Goal: Task Accomplishment & Management: Use online tool/utility

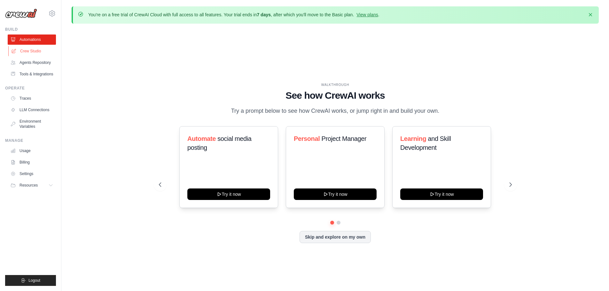
click at [43, 53] on link "Crew Studio" at bounding box center [32, 51] width 48 height 10
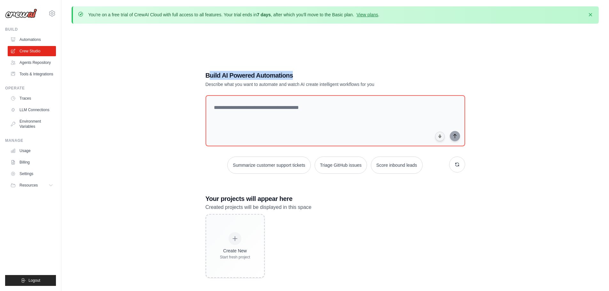
drag, startPoint x: 214, startPoint y: 74, endPoint x: 295, endPoint y: 75, distance: 80.6
click at [295, 75] on h1 "Build AI Powered Automations" at bounding box center [313, 75] width 215 height 9
drag, startPoint x: 220, startPoint y: 83, endPoint x: 376, endPoint y: 84, distance: 156.4
click at [376, 84] on p "Describe what you want to automate and watch AI create intelligent workflows fo…" at bounding box center [313, 84] width 215 height 6
click at [383, 86] on p "Describe what you want to automate and watch AI create intelligent workflows fo…" at bounding box center [313, 84] width 215 height 6
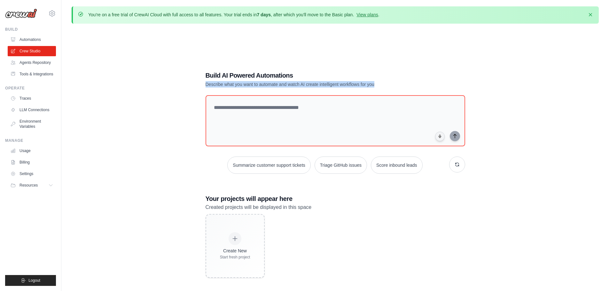
drag, startPoint x: 206, startPoint y: 83, endPoint x: 383, endPoint y: 89, distance: 177.6
click at [383, 89] on div "Build AI Powered Automations Describe what you want to automate and watch AI cr…" at bounding box center [335, 175] width 275 height 228
click at [388, 80] on div "Build AI Powered Automations Describe what you want to automate and watch AI cr…" at bounding box center [313, 79] width 215 height 17
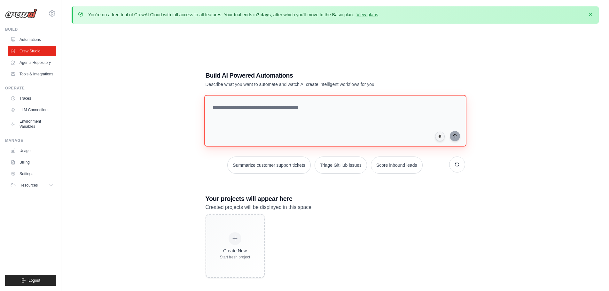
click at [334, 105] on textarea at bounding box center [335, 121] width 262 height 52
click at [257, 114] on textarea at bounding box center [335, 121] width 262 height 52
click at [271, 108] on textarea at bounding box center [335, 121] width 262 height 52
click at [311, 106] on textarea at bounding box center [335, 121] width 262 height 52
click at [332, 107] on textarea at bounding box center [335, 121] width 262 height 52
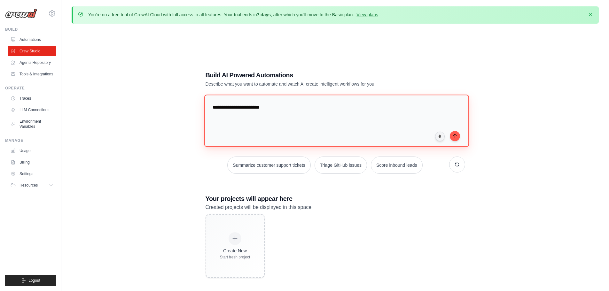
click at [279, 108] on textarea "**********" at bounding box center [336, 121] width 265 height 52
paste textarea "**********"
click at [327, 105] on textarea "**********" at bounding box center [336, 121] width 265 height 52
type textarea "**********"
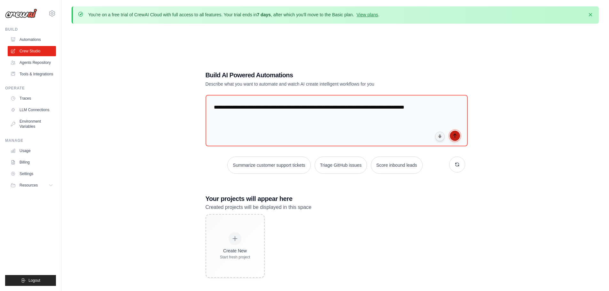
click at [455, 137] on icon "submit" at bounding box center [454, 135] width 5 height 5
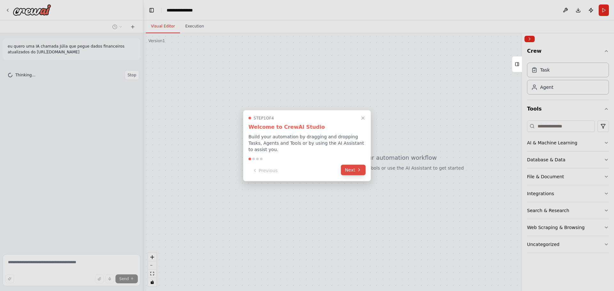
click at [354, 167] on button "Next" at bounding box center [353, 170] width 25 height 11
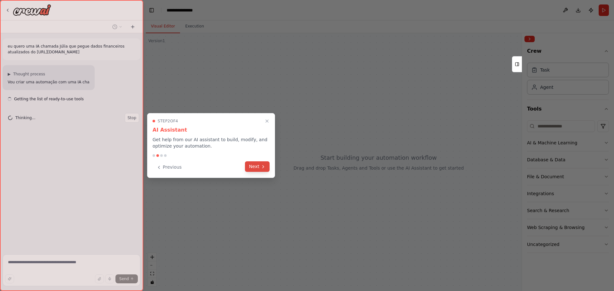
click at [261, 167] on icon at bounding box center [263, 166] width 5 height 5
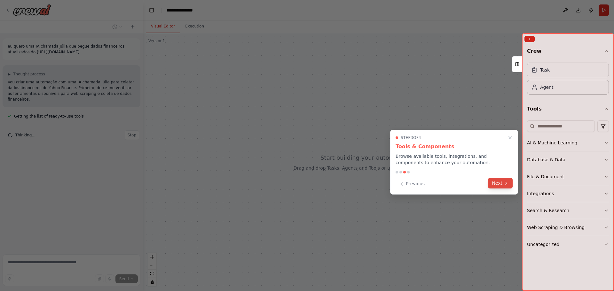
click at [501, 181] on button "Next" at bounding box center [500, 183] width 25 height 11
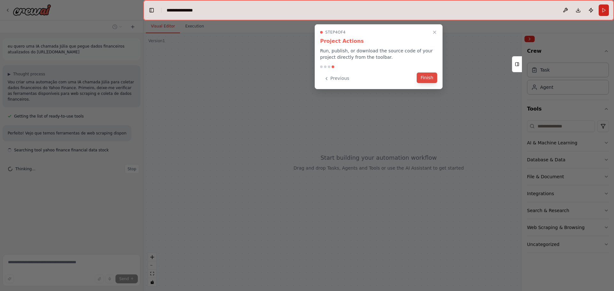
click at [423, 76] on button "Finish" at bounding box center [427, 78] width 20 height 11
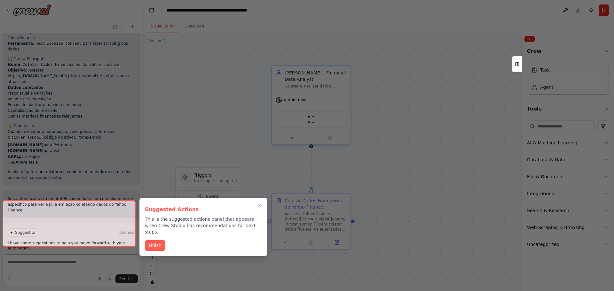
scroll to position [407, 0]
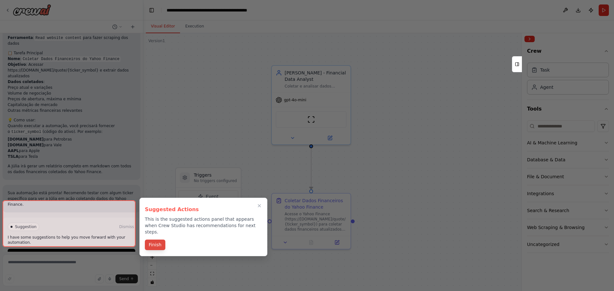
click at [156, 240] on button "Finish" at bounding box center [155, 245] width 20 height 11
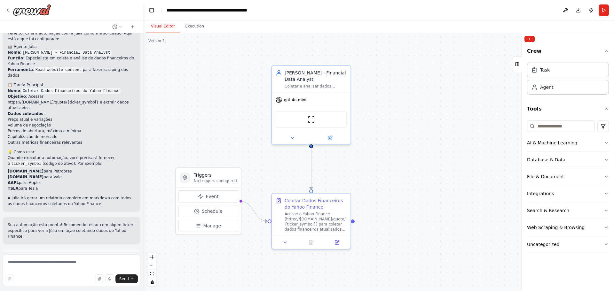
scroll to position [343, 0]
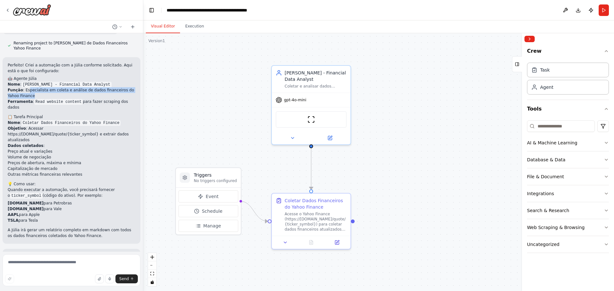
drag, startPoint x: 26, startPoint y: 91, endPoint x: 128, endPoint y: 98, distance: 101.9
click at [130, 97] on li "Função : Especialista em coleta e análise de dados financeiros do Yahoo Finance" at bounding box center [72, 93] width 128 height 12
click at [90, 98] on li "Função : Especialista em coleta e análise de dados financeiros do Yahoo Finance" at bounding box center [72, 93] width 128 height 12
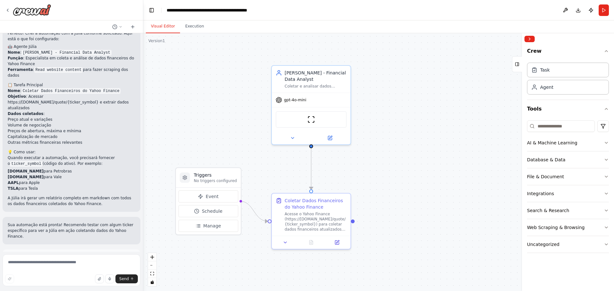
scroll to position [407, 0]
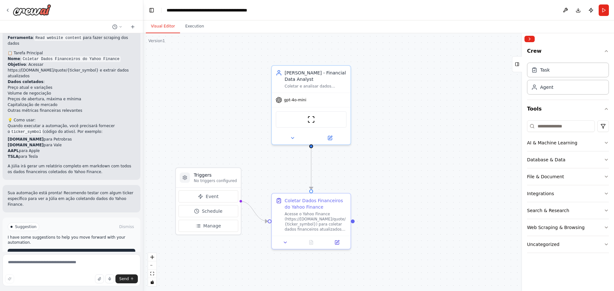
click at [87, 249] on button "Run Automation" at bounding box center [72, 254] width 128 height 10
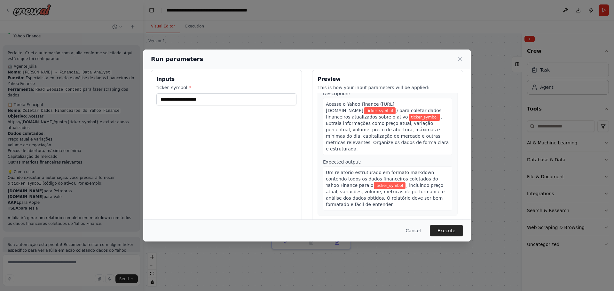
scroll to position [0, 0]
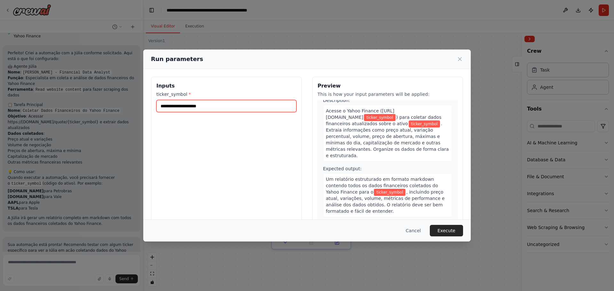
click at [212, 109] on input "ticker_symbol *" at bounding box center [226, 106] width 140 height 12
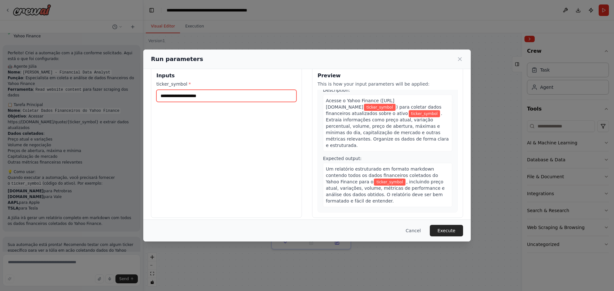
scroll to position [16, 0]
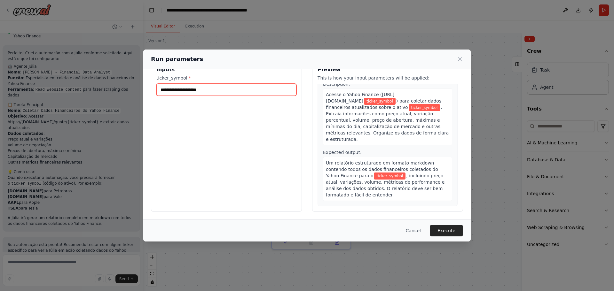
click at [243, 91] on input "ticker_symbol *" at bounding box center [226, 90] width 140 height 12
click at [115, 129] on div "Run parameters Inputs ticker_symbol * Preview This is how your input parameters…" at bounding box center [307, 145] width 614 height 291
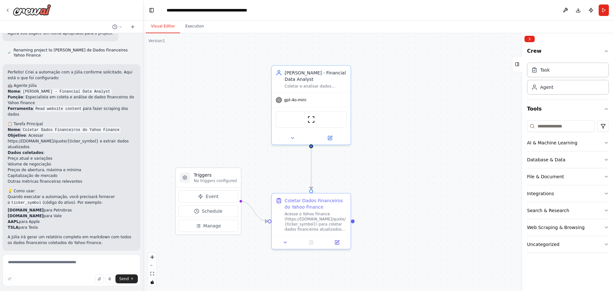
scroll to position [323, 0]
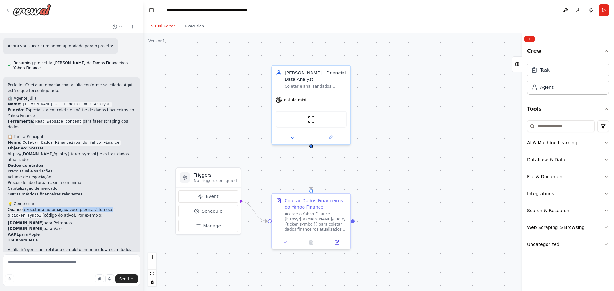
drag, startPoint x: 21, startPoint y: 200, endPoint x: 99, endPoint y: 197, distance: 78.1
click at [99, 207] on p "Quando executar a automação, você precisará fornecer o ticker_symbol (código do…" at bounding box center [72, 213] width 128 height 12
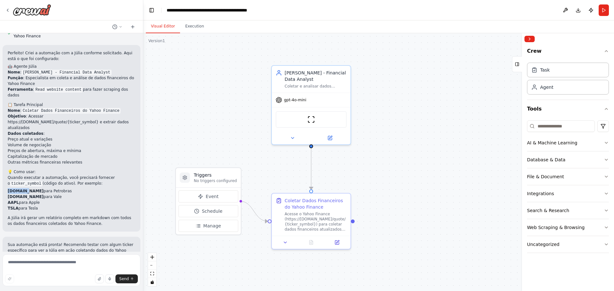
drag, startPoint x: 24, startPoint y: 180, endPoint x: 7, endPoint y: 180, distance: 17.0
click at [7, 180] on div "Perfeito! Criei a automação com a Júlia conforme solicitado. Aqui está o que fo…" at bounding box center [72, 138] width 138 height 187
copy strong "PETR4.SA"
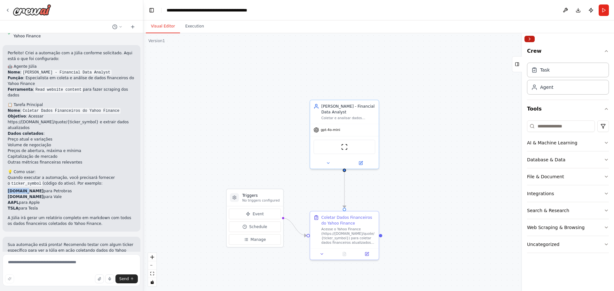
click at [534, 39] on button "Collapse right sidebar" at bounding box center [529, 39] width 10 height 6
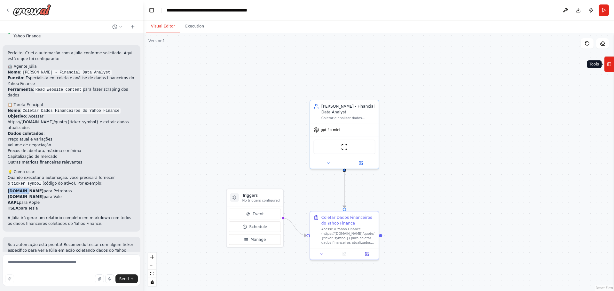
click at [614, 66] on button "Tools" at bounding box center [609, 64] width 10 height 16
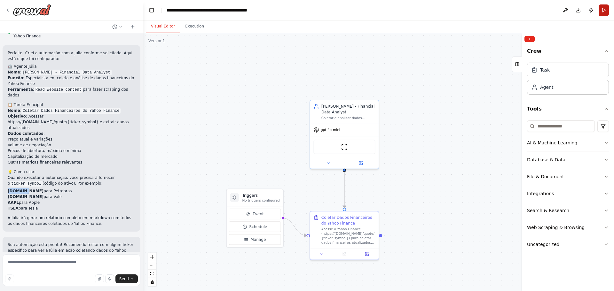
click at [604, 4] on button "Run" at bounding box center [604, 10] width 10 height 12
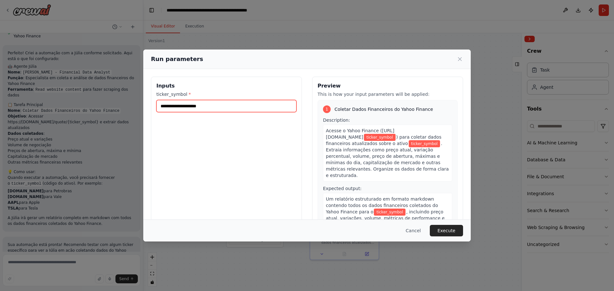
click at [205, 109] on input "ticker_symbol *" at bounding box center [226, 106] width 140 height 12
paste input "********"
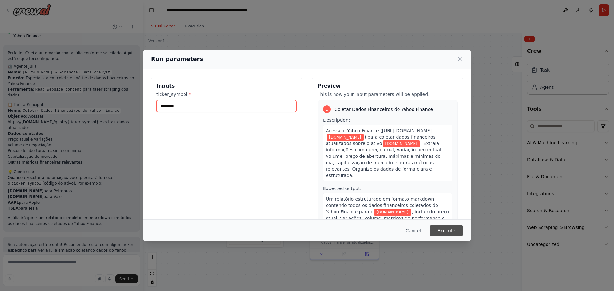
type input "********"
click at [450, 231] on button "Execute" at bounding box center [446, 231] width 33 height 12
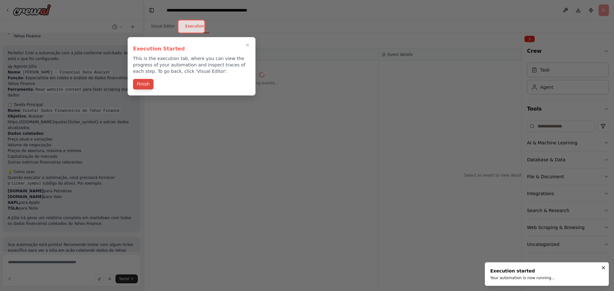
click at [141, 84] on button "Finish" at bounding box center [143, 84] width 20 height 11
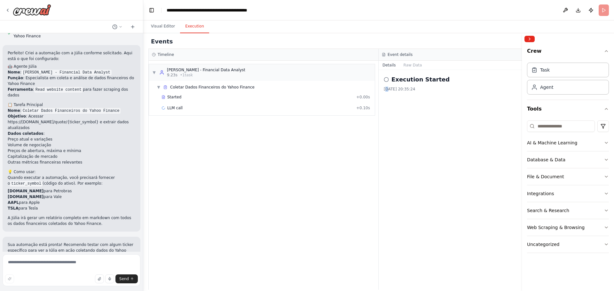
click at [387, 87] on div "13/10/2025, 20:35:24" at bounding box center [494, 89] width 220 height 5
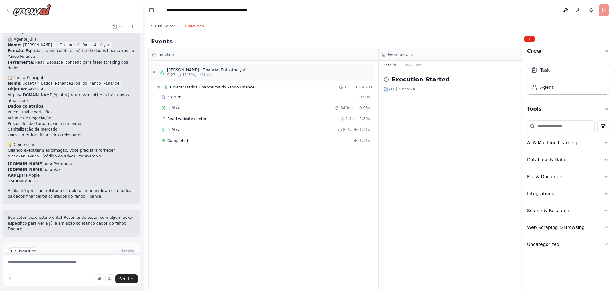
scroll to position [407, 0]
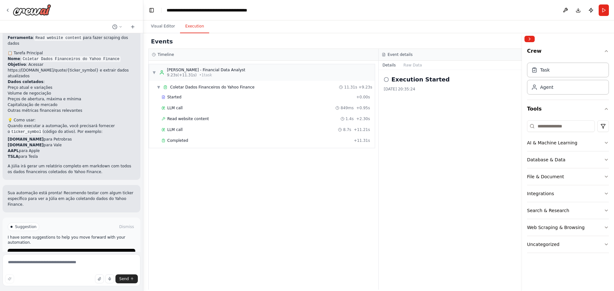
click at [434, 154] on div "Execution Started 13/10/2025, 20:35:24" at bounding box center [494, 180] width 230 height 220
click at [267, 140] on div "Completed" at bounding box center [256, 140] width 190 height 5
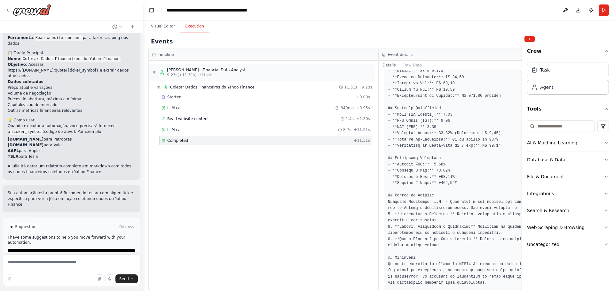
scroll to position [132, 0]
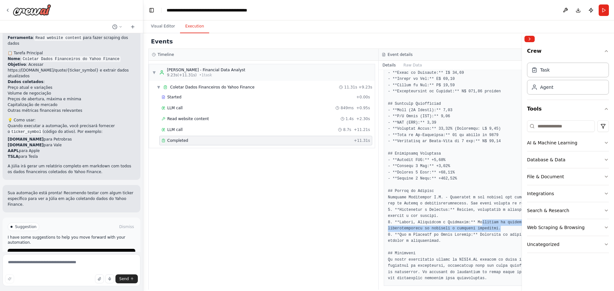
drag, startPoint x: 492, startPoint y: 216, endPoint x: 445, endPoint y: 224, distance: 47.7
click at [479, 221] on pre at bounding box center [494, 157] width 212 height 249
click at [437, 226] on pre at bounding box center [494, 157] width 212 height 249
click at [578, 11] on button "Download" at bounding box center [578, 10] width 10 height 12
click at [553, 93] on div "Agent" at bounding box center [568, 87] width 82 height 15
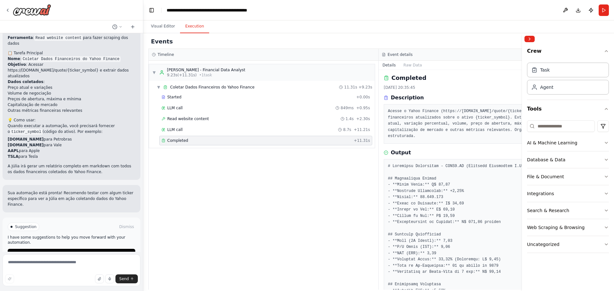
scroll to position [0, 0]
click at [212, 131] on div "LLM call 8.7s + 11.21s" at bounding box center [265, 129] width 209 height 5
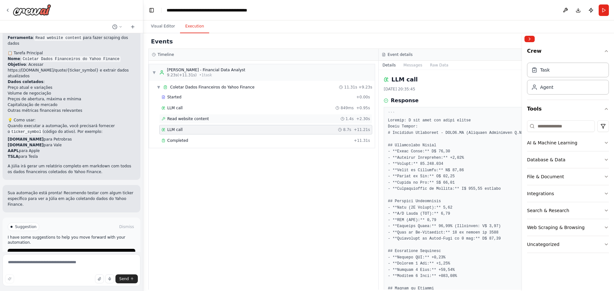
click at [211, 123] on div "Read website content 1.4s + 2.30s" at bounding box center [265, 119] width 213 height 10
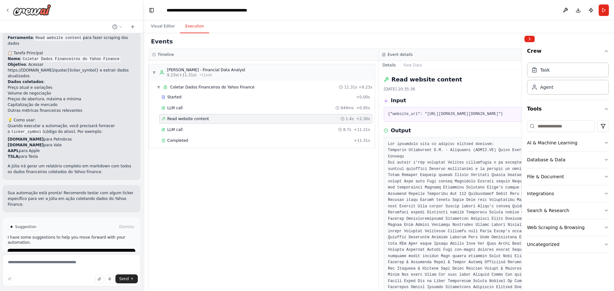
click at [210, 115] on div "Read website content 1.4s + 2.30s" at bounding box center [265, 119] width 213 height 10
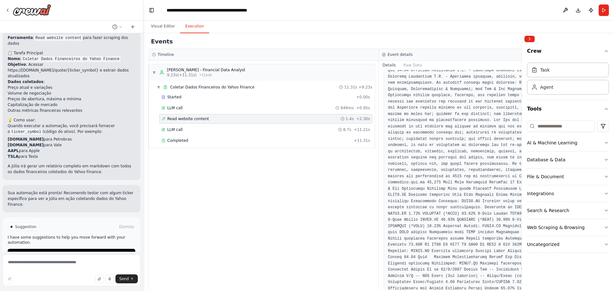
scroll to position [559, 0]
click at [163, 24] on button "Visual Editor" at bounding box center [163, 26] width 34 height 13
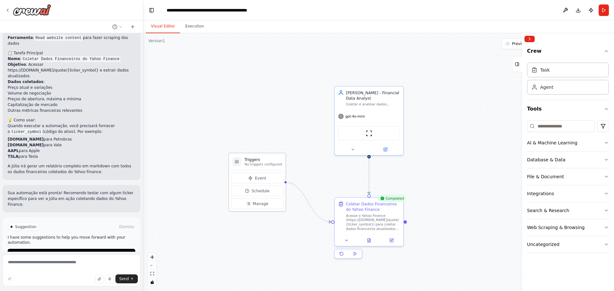
drag, startPoint x: 284, startPoint y: 186, endPoint x: 259, endPoint y: 159, distance: 37.4
click at [259, 159] on div "Triggers No triggers configured" at bounding box center [263, 162] width 37 height 10
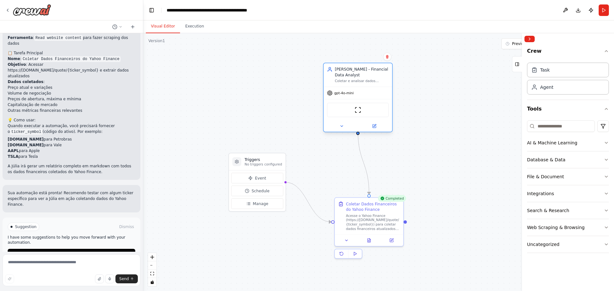
drag, startPoint x: 367, startPoint y: 99, endPoint x: 357, endPoint y: 75, distance: 26.5
click at [357, 79] on div "Coletar e analisar dados financeiros atualizados do Yahoo Finance sobre {ticker…" at bounding box center [362, 81] width 54 height 4
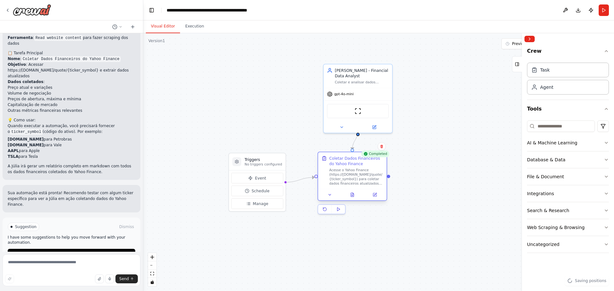
drag, startPoint x: 365, startPoint y: 207, endPoint x: 350, endPoint y: 164, distance: 45.6
click at [350, 164] on div "Coletar Dados Financeiros do Yahoo Finance" at bounding box center [356, 161] width 54 height 11
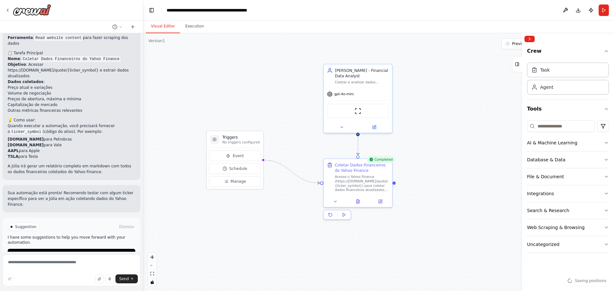
drag, startPoint x: 264, startPoint y: 162, endPoint x: 275, endPoint y: 145, distance: 20.8
click at [243, 142] on p "No triggers configured" at bounding box center [240, 142] width 37 height 4
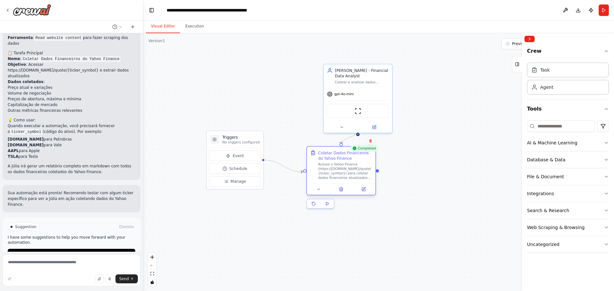
drag, startPoint x: 353, startPoint y: 167, endPoint x: 335, endPoint y: 154, distance: 21.8
click at [335, 154] on div "Coletar Dados Financeiros do Yahoo Finance" at bounding box center [345, 155] width 54 height 11
click at [98, 258] on textarea at bounding box center [72, 271] width 138 height 32
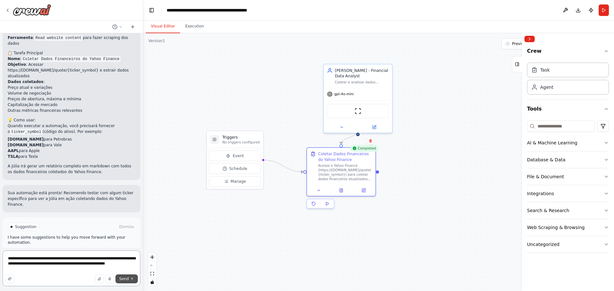
type textarea "**********"
click at [129, 282] on button "Send" at bounding box center [126, 279] width 22 height 9
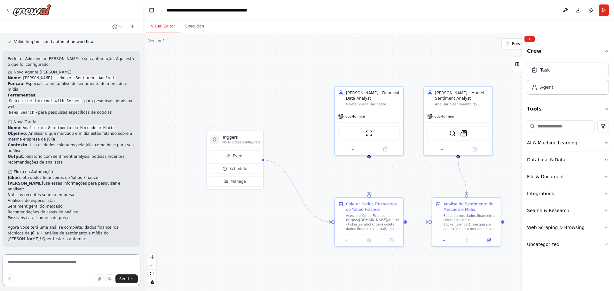
scroll to position [828, 0]
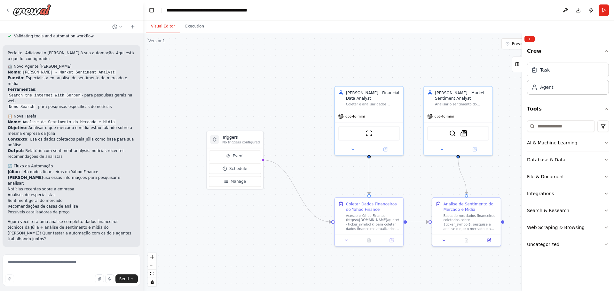
click at [92, 284] on button "Run Automation" at bounding box center [72, 289] width 128 height 10
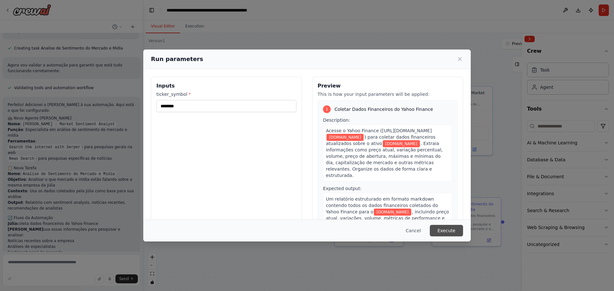
click at [453, 233] on button "Execute" at bounding box center [446, 231] width 33 height 12
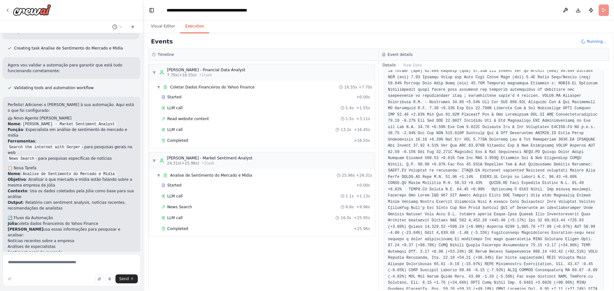
scroll to position [828, 0]
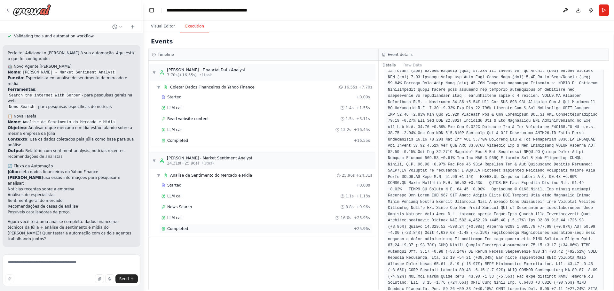
click at [326, 232] on div "Completed + 25.96s" at bounding box center [265, 229] width 213 height 10
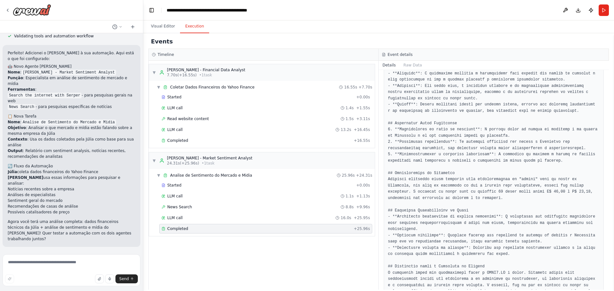
scroll to position [195, 0]
click at [67, 267] on textarea at bounding box center [72, 271] width 138 height 32
type textarea "**********"
click at [133, 283] on button "Send" at bounding box center [126, 279] width 22 height 9
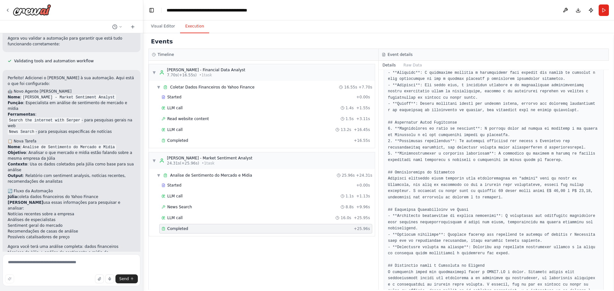
scroll to position [838, 0]
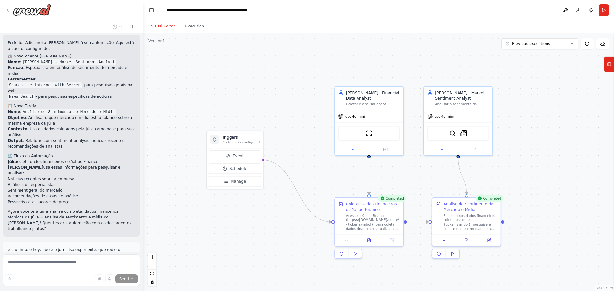
click at [155, 23] on button "Visual Editor" at bounding box center [163, 26] width 34 height 13
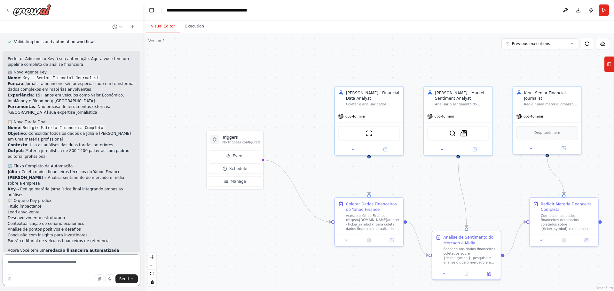
scroll to position [1214, 0]
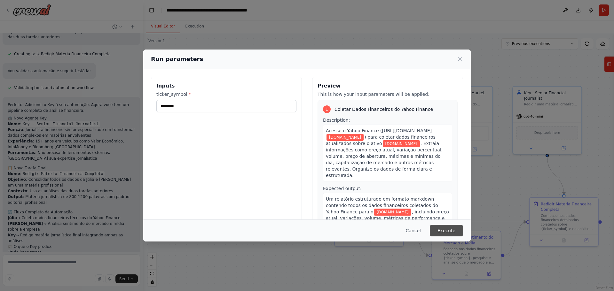
click at [445, 231] on button "Execute" at bounding box center [446, 231] width 33 height 12
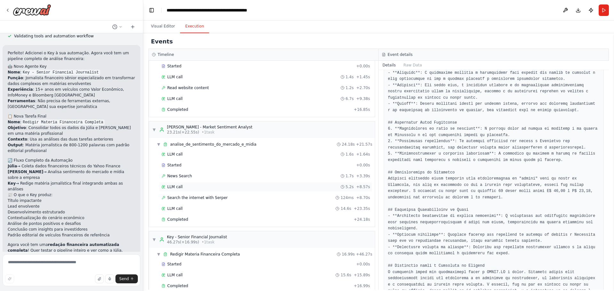
scroll to position [42, 0]
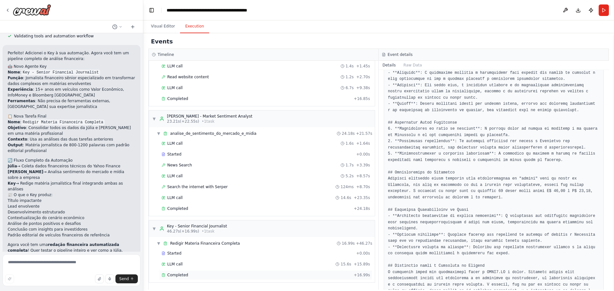
click at [282, 274] on div "Completed" at bounding box center [256, 275] width 190 height 5
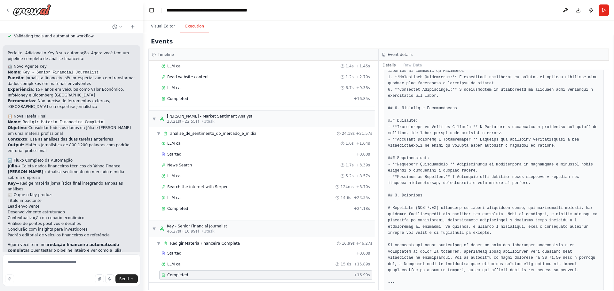
scroll to position [463, 0]
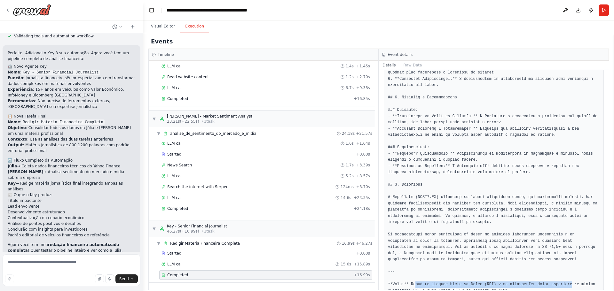
drag, startPoint x: 412, startPoint y: 266, endPoint x: 537, endPoint y: 261, distance: 125.2
click at [547, 262] on pre at bounding box center [494, 1] width 212 height 586
click at [431, 263] on pre at bounding box center [494, 1] width 212 height 586
drag, startPoint x: 433, startPoint y: 273, endPoint x: 494, endPoint y: 273, distance: 60.4
click at [494, 273] on pre at bounding box center [494, 1] width 212 height 586
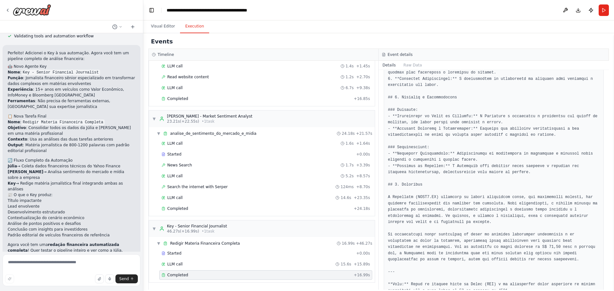
click at [499, 271] on pre at bounding box center [494, 1] width 212 height 586
drag, startPoint x: 393, startPoint y: 178, endPoint x: 526, endPoint y: 176, distance: 133.7
click at [526, 176] on pre at bounding box center [494, 1] width 212 height 586
click at [529, 176] on pre at bounding box center [494, 1] width 212 height 586
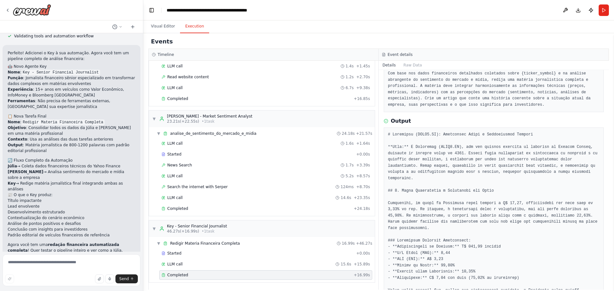
scroll to position [128, 0]
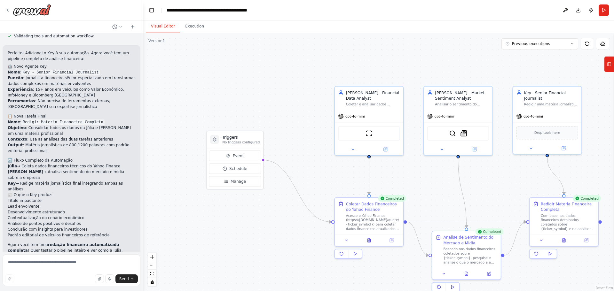
click at [167, 26] on button "Visual Editor" at bounding box center [163, 26] width 34 height 13
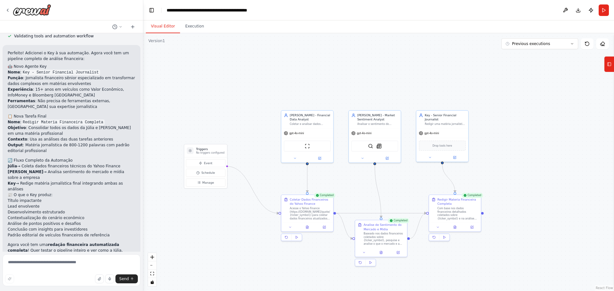
drag, startPoint x: 576, startPoint y: 125, endPoint x: 498, endPoint y: 131, distance: 78.5
click at [498, 131] on div ".deletable-edge-delete-btn { width: 20px; height: 20px; border: 0px solid #ffff…" at bounding box center [378, 162] width 471 height 258
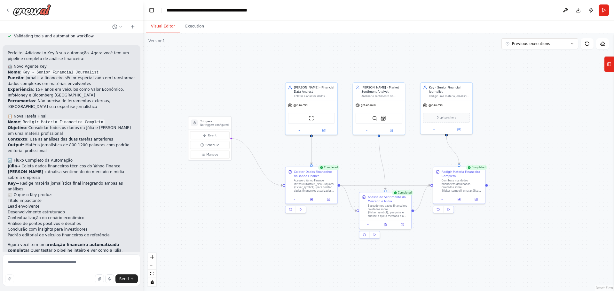
drag, startPoint x: 507, startPoint y: 145, endPoint x: 515, endPoint y: 123, distance: 23.3
click at [512, 118] on div ".deletable-edge-delete-btn { width: 20px; height: 20px; border: 0px solid #ffff…" at bounding box center [378, 162] width 471 height 258
click at [515, 129] on div ".deletable-edge-delete-btn { width: 20px; height: 20px; border: 0px solid #ffff…" at bounding box center [378, 162] width 471 height 258
